Goal: Task Accomplishment & Management: Use online tool/utility

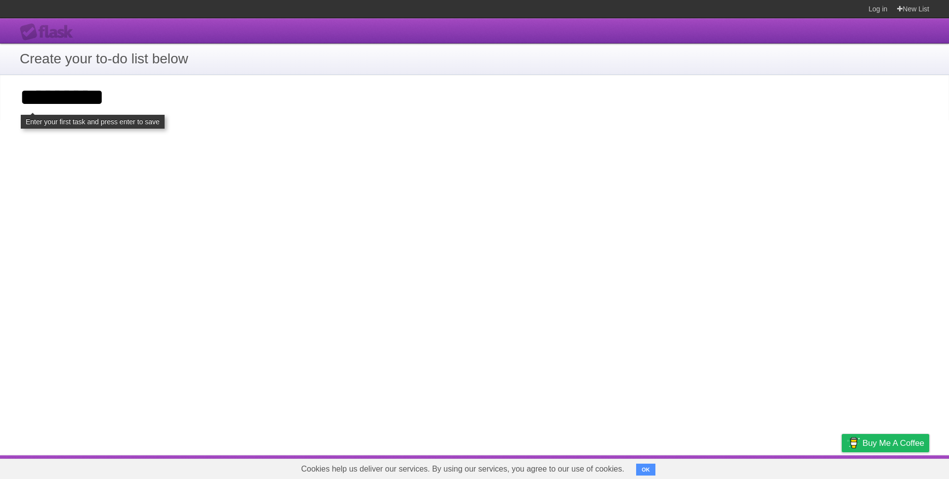
type input "*********"
click input "**********" at bounding box center [0, 0] width 0 height 0
